Goal: Task Accomplishment & Management: Manage account settings

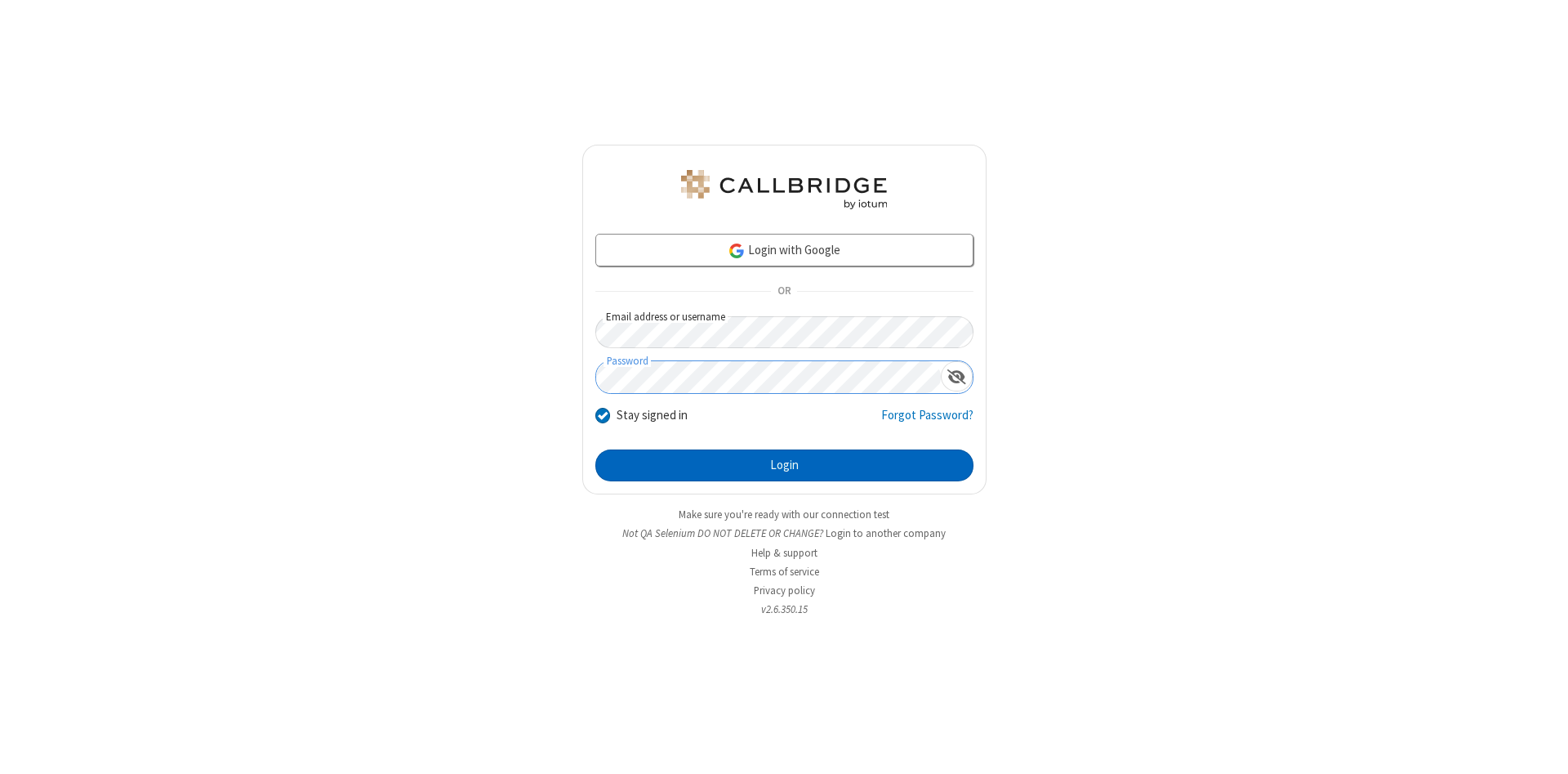
click at [784, 466] on button "Login" at bounding box center [784, 465] width 378 height 33
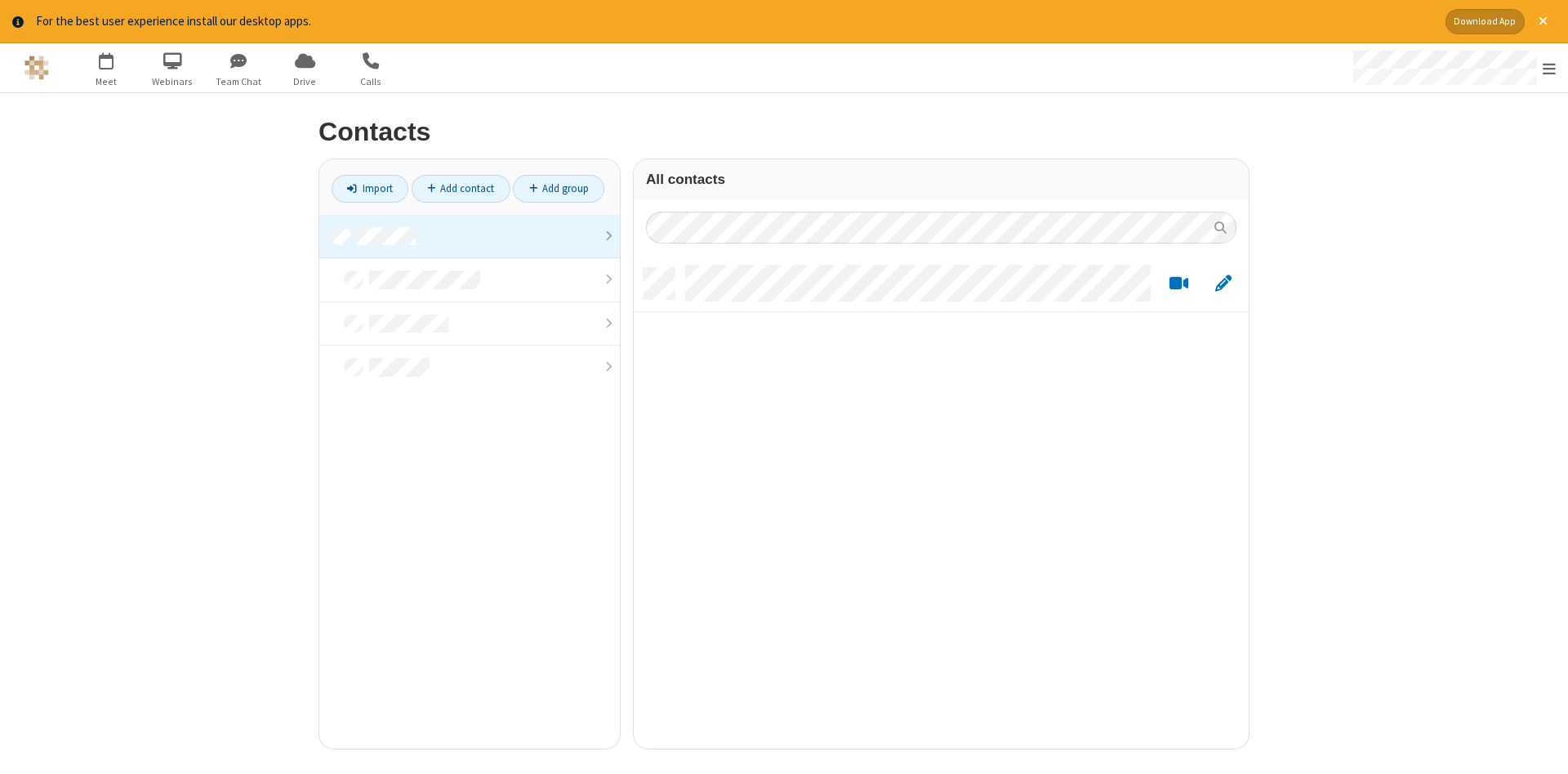
scroll to position [492, 615]
click at [469, 236] on link at bounding box center [469, 237] width 300 height 44
click at [460, 188] on link "Add contact" at bounding box center [461, 188] width 99 height 27
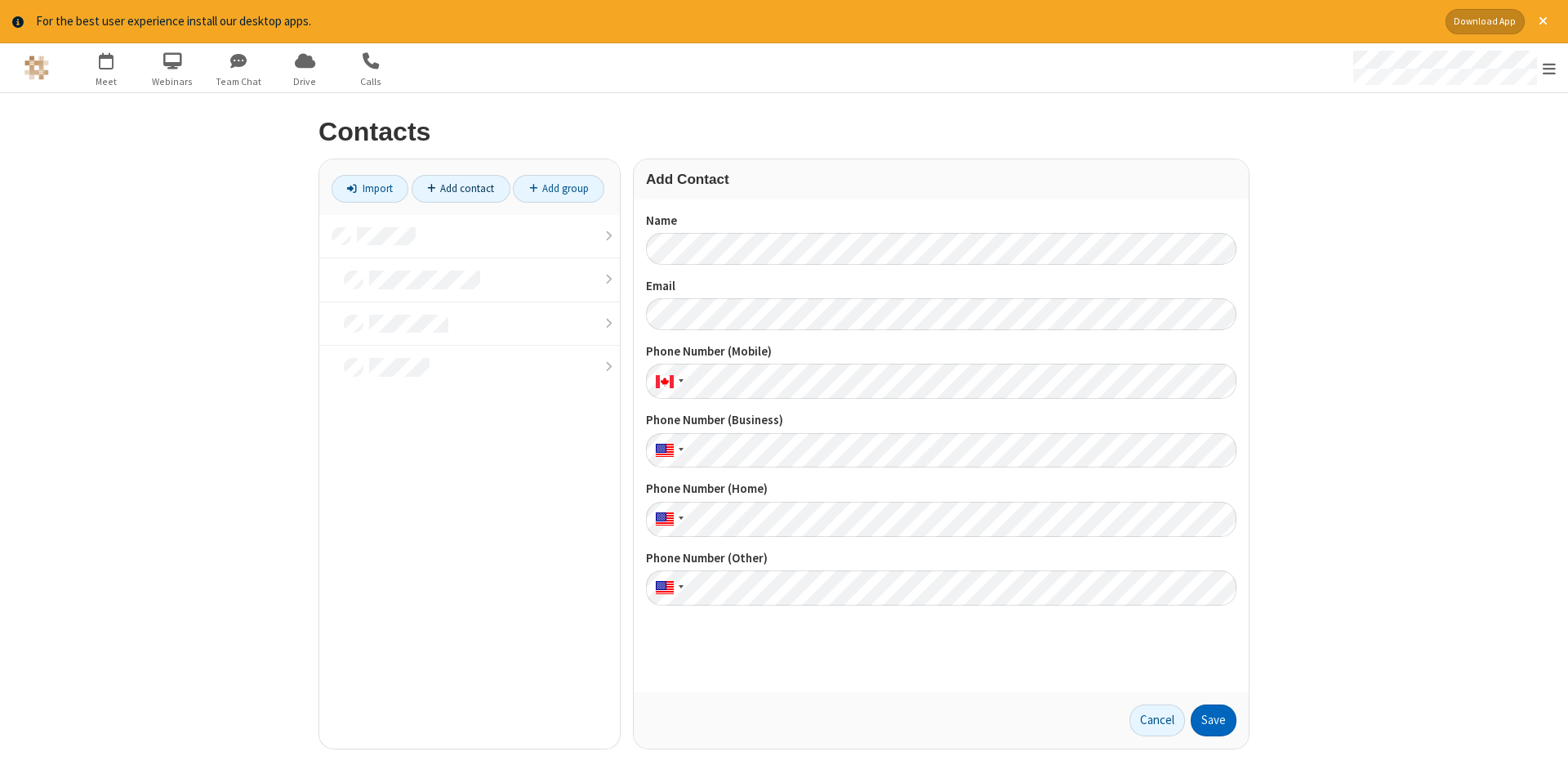
click at [1214, 720] on button "Save" at bounding box center [1214, 720] width 46 height 33
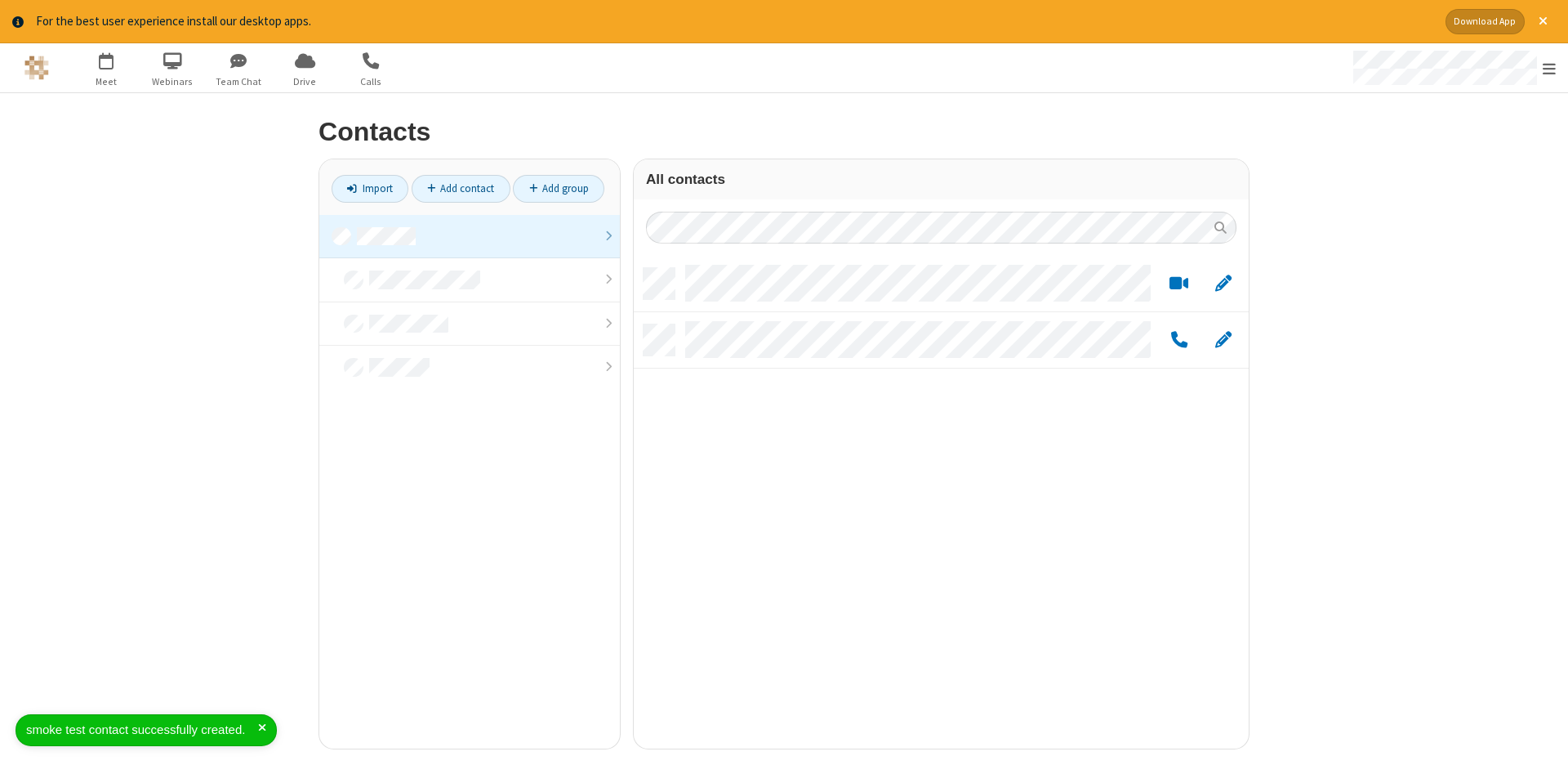
scroll to position [492, 615]
click at [460, 188] on link "Add contact" at bounding box center [461, 188] width 99 height 27
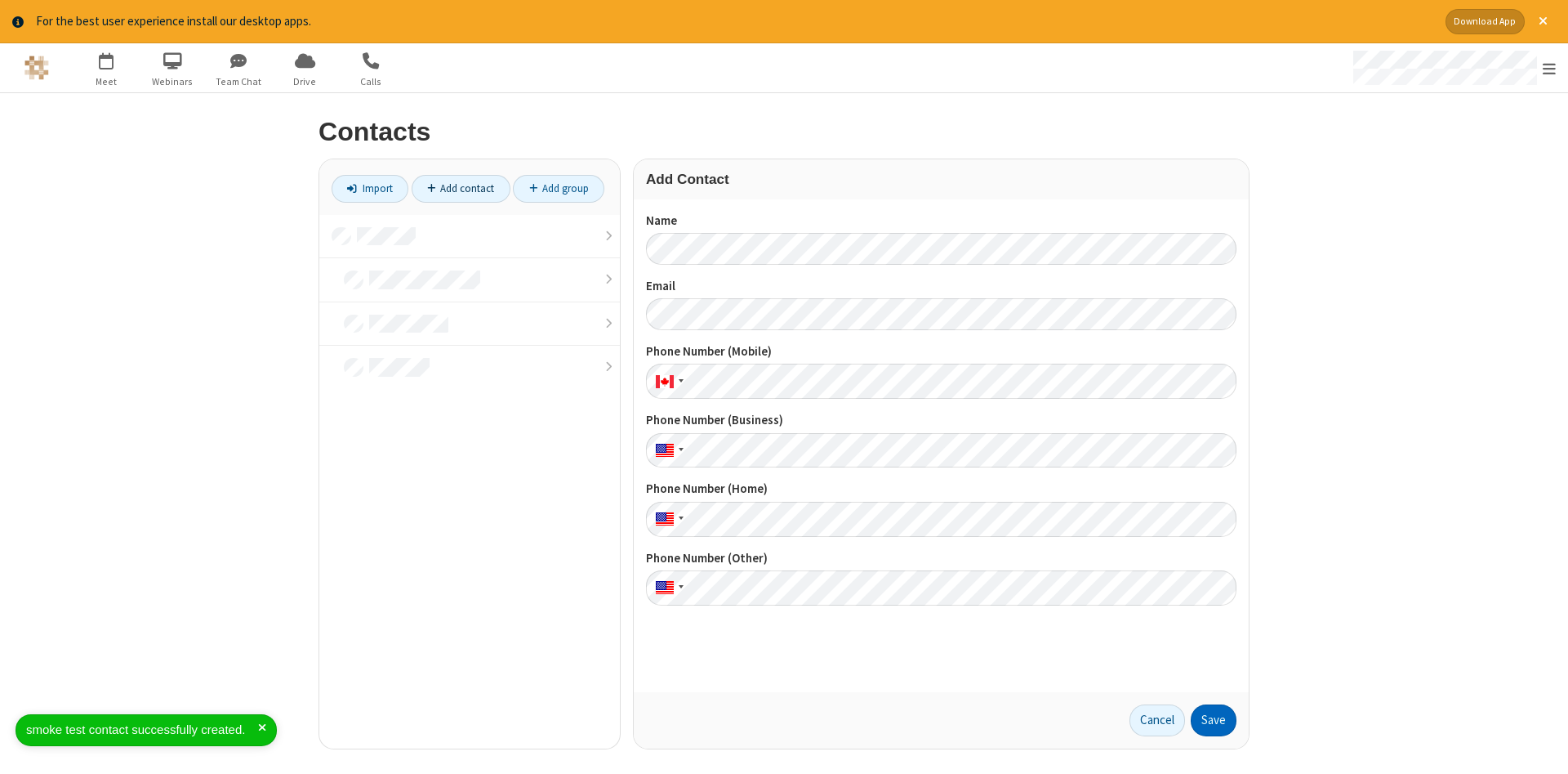
click at [1214, 720] on button "Save" at bounding box center [1214, 720] width 46 height 33
